Goal: Transaction & Acquisition: Purchase product/service

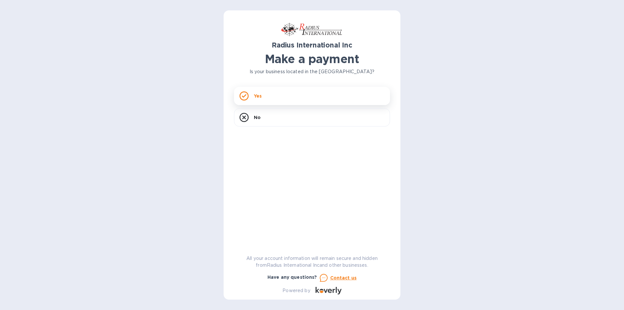
click at [276, 96] on div "Yes" at bounding box center [312, 96] width 156 height 18
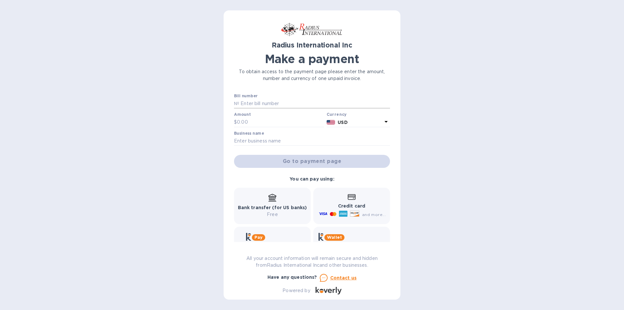
click at [250, 104] on input "text" at bounding box center [314, 104] width 151 height 10
type input "95351a"
click at [254, 122] on input "text" at bounding box center [280, 122] width 87 height 10
type input "6,464.00"
click at [238, 136] on input "text" at bounding box center [312, 141] width 156 height 10
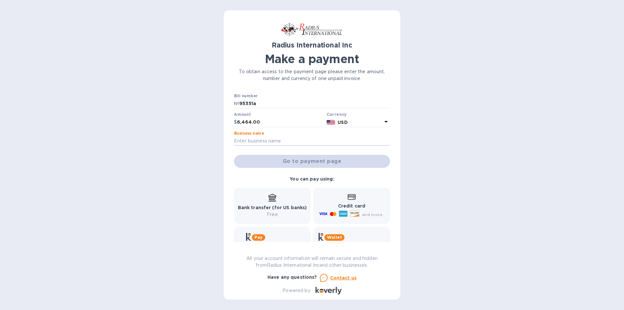
type input "global flooring"
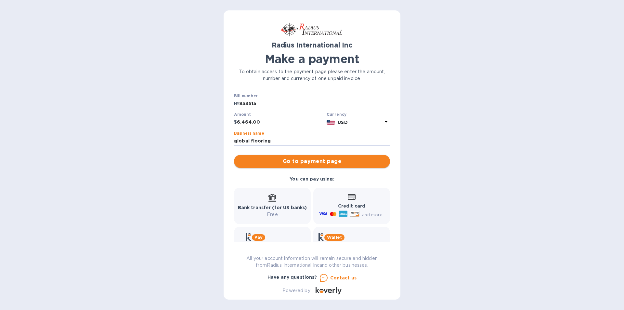
click at [300, 162] on span "Go to payment page" at bounding box center [312, 161] width 146 height 8
